Goal: Find specific page/section: Find specific page/section

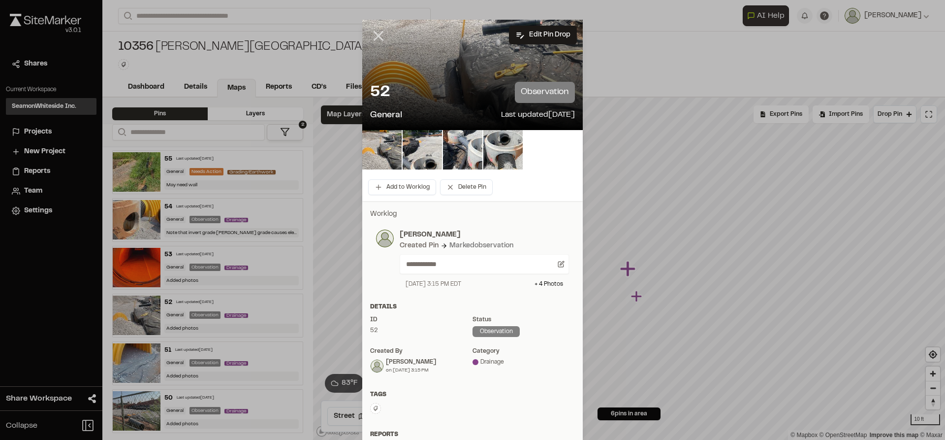
click at [379, 40] on line at bounding box center [379, 36] width 8 height 8
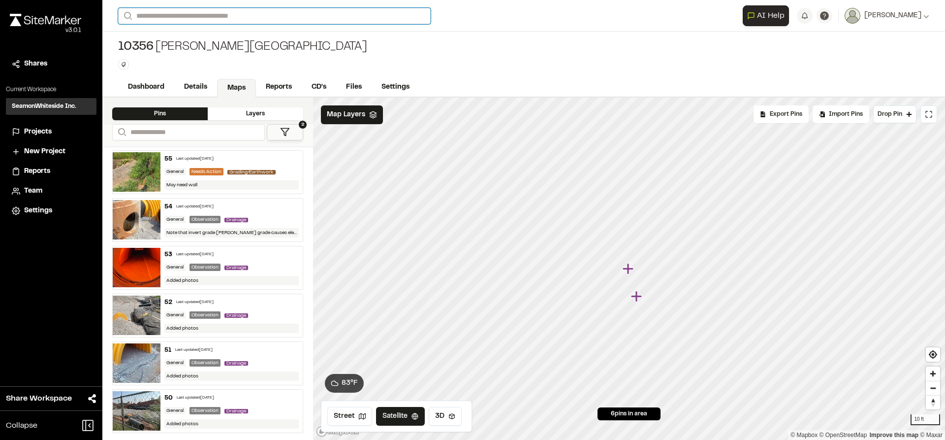
click at [266, 18] on input "Search" at bounding box center [274, 16] width 313 height 16
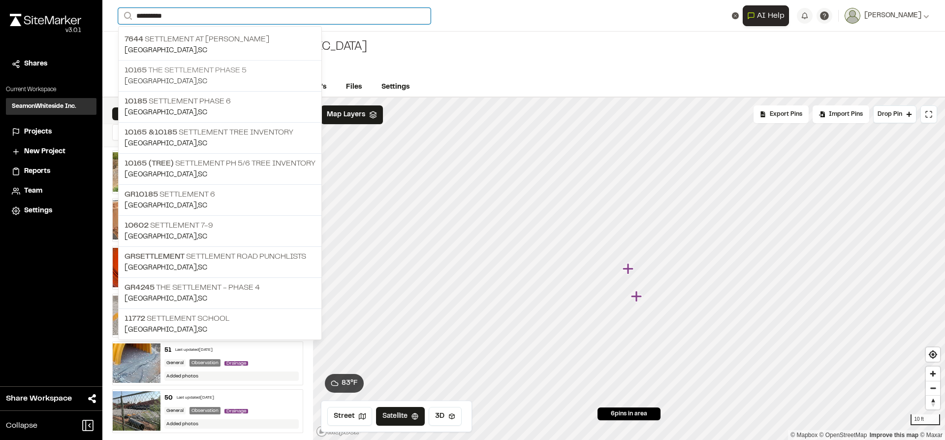
type input "**********"
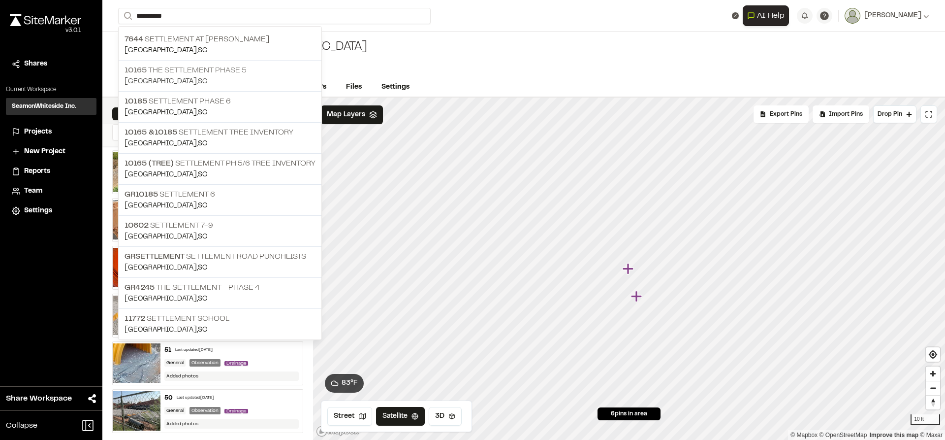
click at [229, 73] on p "10165 The Settlement Phase 5" at bounding box center [220, 70] width 191 height 12
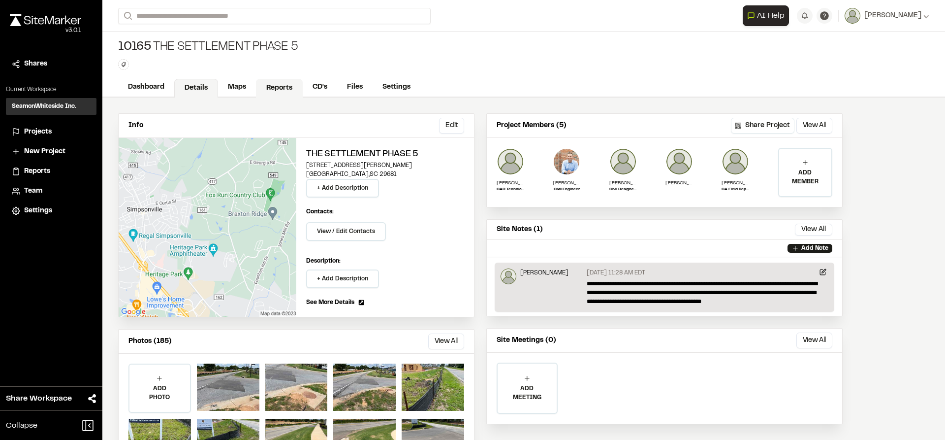
click at [284, 84] on link "Reports" at bounding box center [279, 88] width 47 height 19
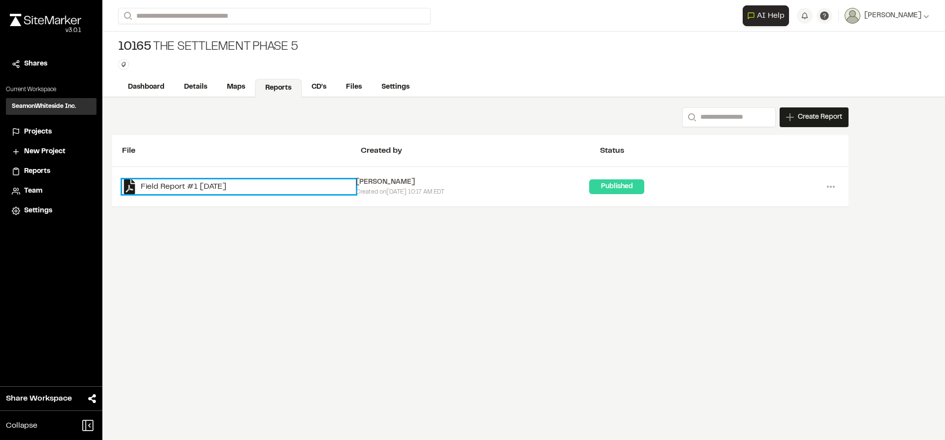
click at [231, 185] on link "Field Report #1 [DATE]" at bounding box center [239, 186] width 234 height 15
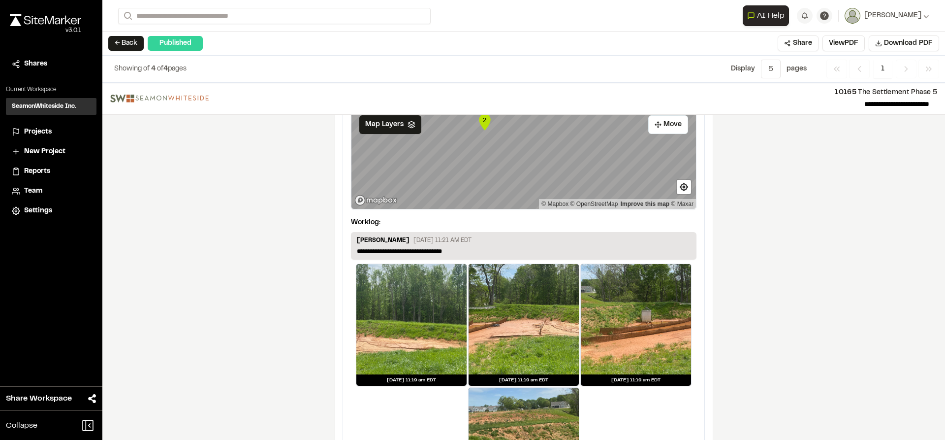
scroll to position [1583, 0]
